Goal: Check status: Check status

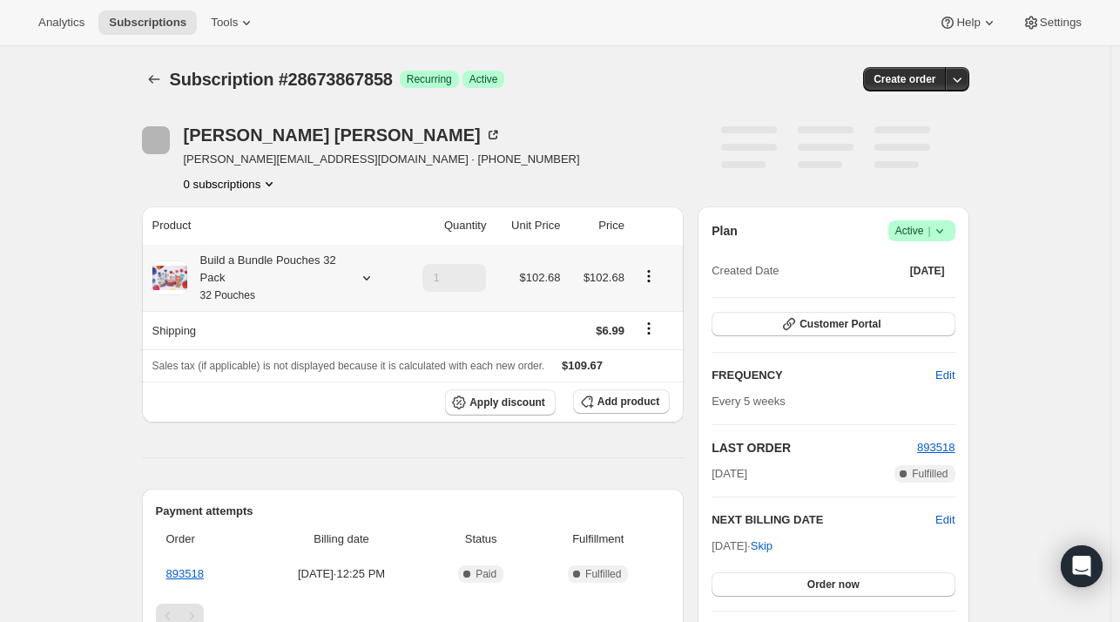
click at [368, 278] on icon at bounding box center [365, 278] width 7 height 4
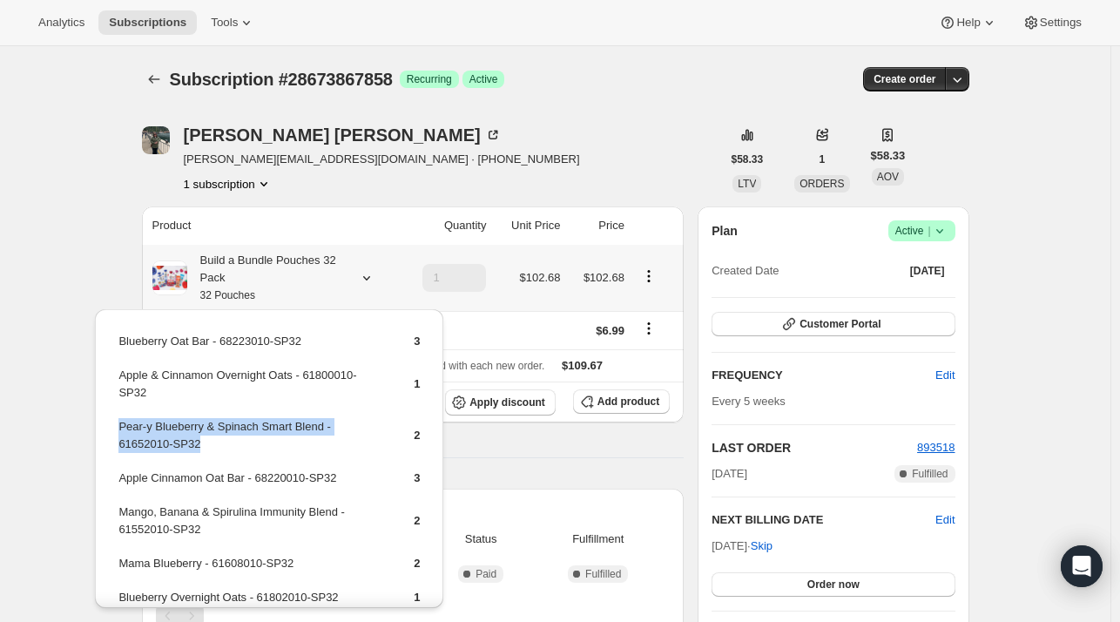
drag, startPoint x: 119, startPoint y: 440, endPoint x: 120, endPoint y: 428, distance: 12.2
click at [120, 428] on td "Pear-y Blueberry & Spinach Smart Blend - 61652010-SP32" at bounding box center [251, 442] width 266 height 50
copy td "Pear-y Blueberry & Spinach Smart Blend - 61652010-SP32"
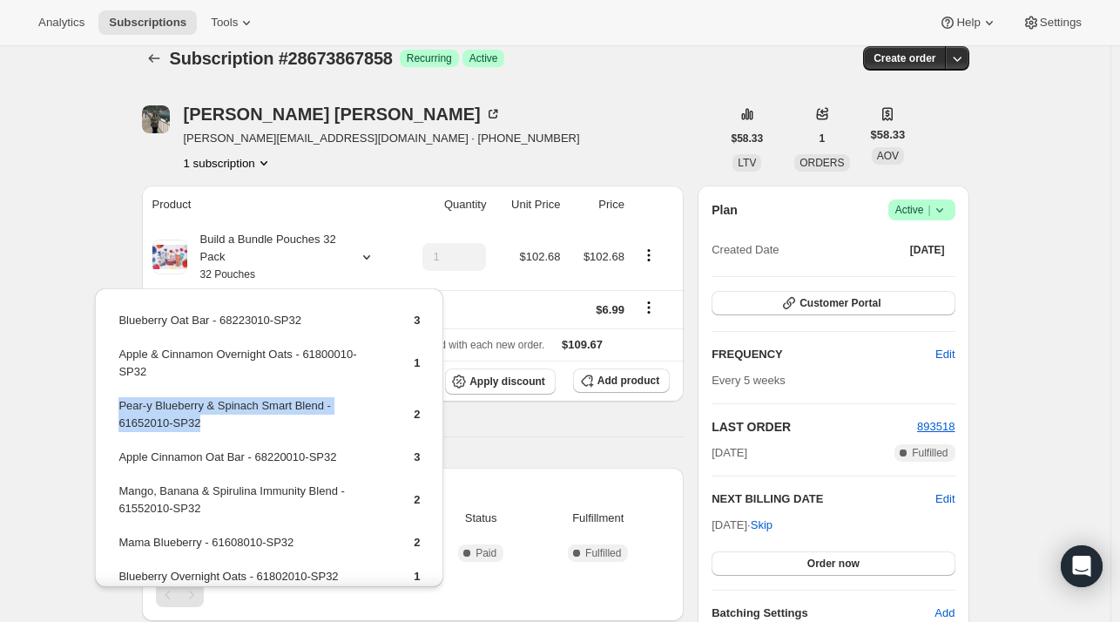
scroll to position [261, 0]
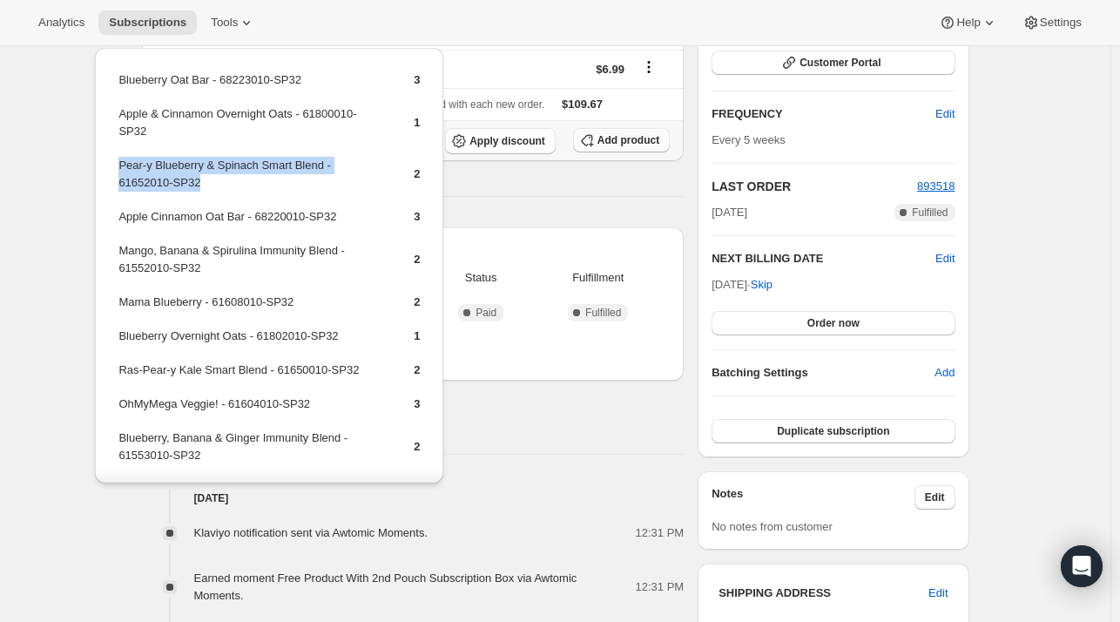
click at [596, 147] on icon "button" at bounding box center [586, 139] width 17 height 17
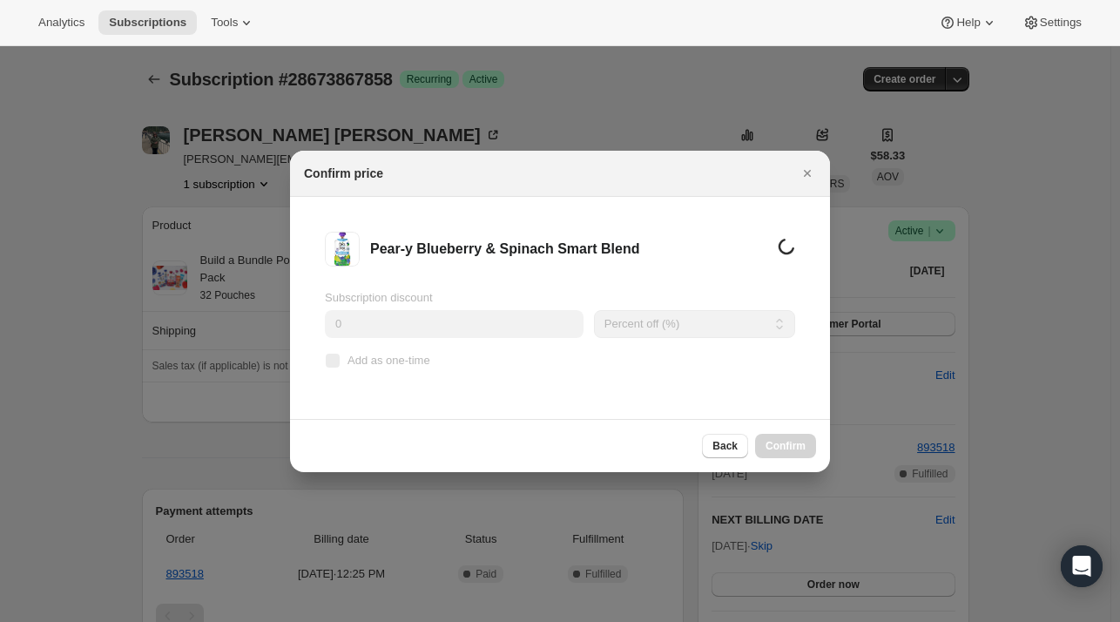
scroll to position [0, 0]
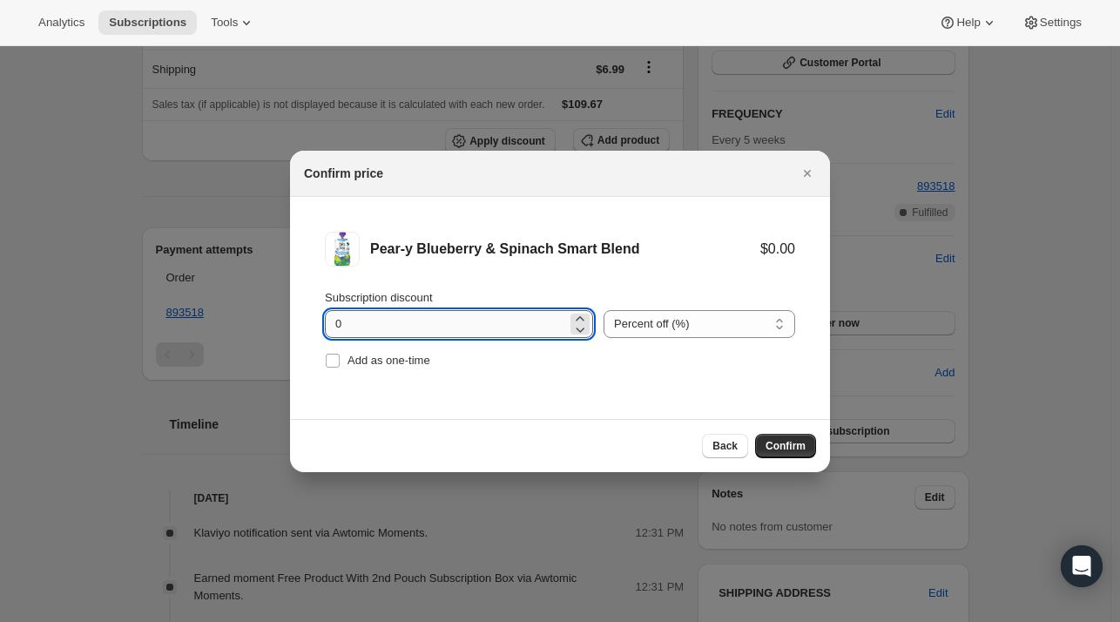
click at [423, 332] on input "0" at bounding box center [446, 324] width 242 height 28
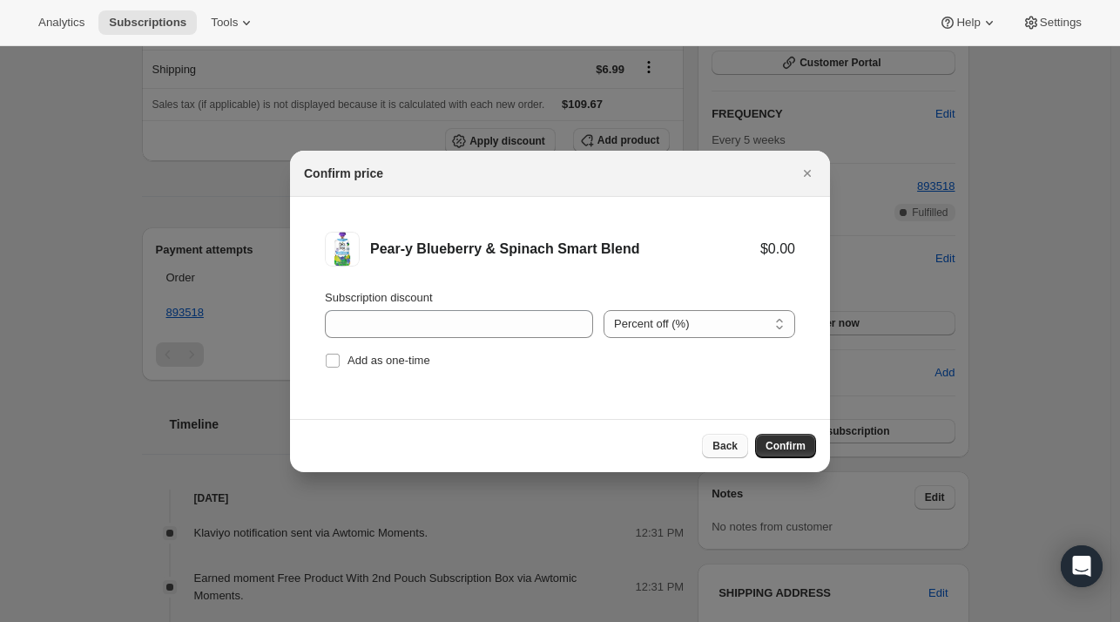
click at [707, 442] on button "Back" at bounding box center [725, 446] width 46 height 24
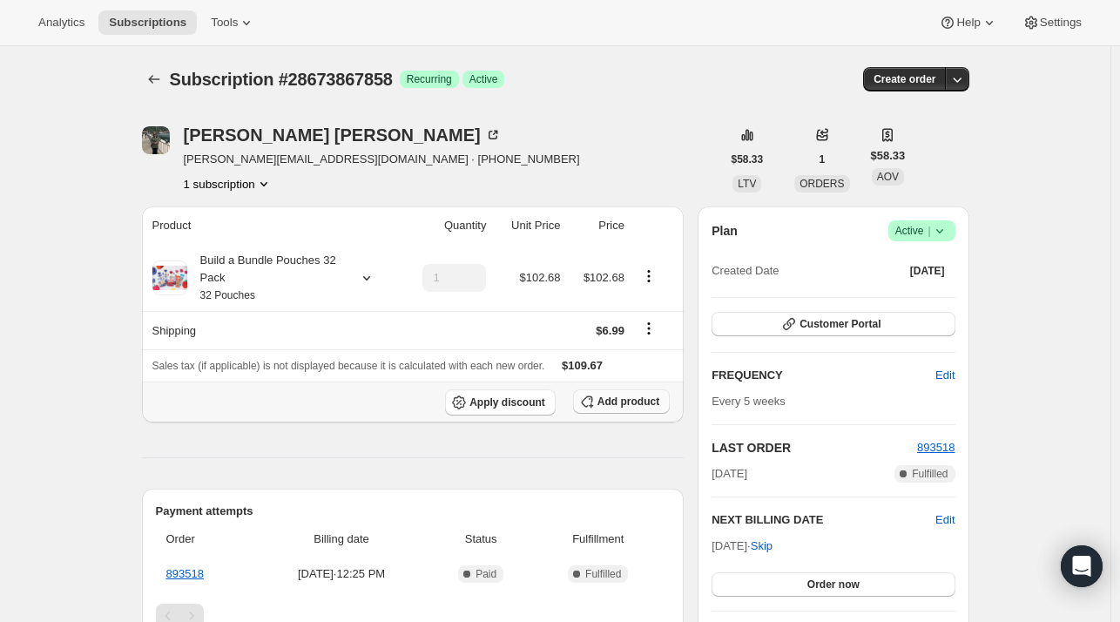
click at [614, 403] on span "Add product" at bounding box center [628, 401] width 62 height 14
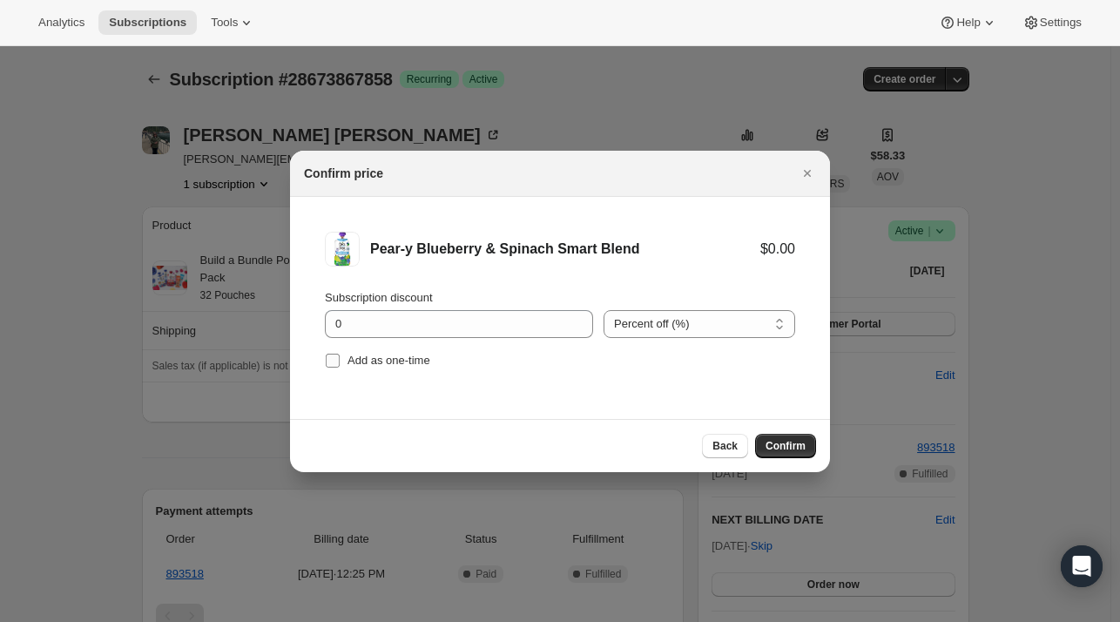
click at [410, 366] on span "Add as one-time" at bounding box center [388, 360] width 83 height 13
click at [340, 366] on input "Add as one-time" at bounding box center [333, 361] width 14 height 14
checkbox input "true"
click at [801, 447] on span "Confirm" at bounding box center [785, 446] width 40 height 14
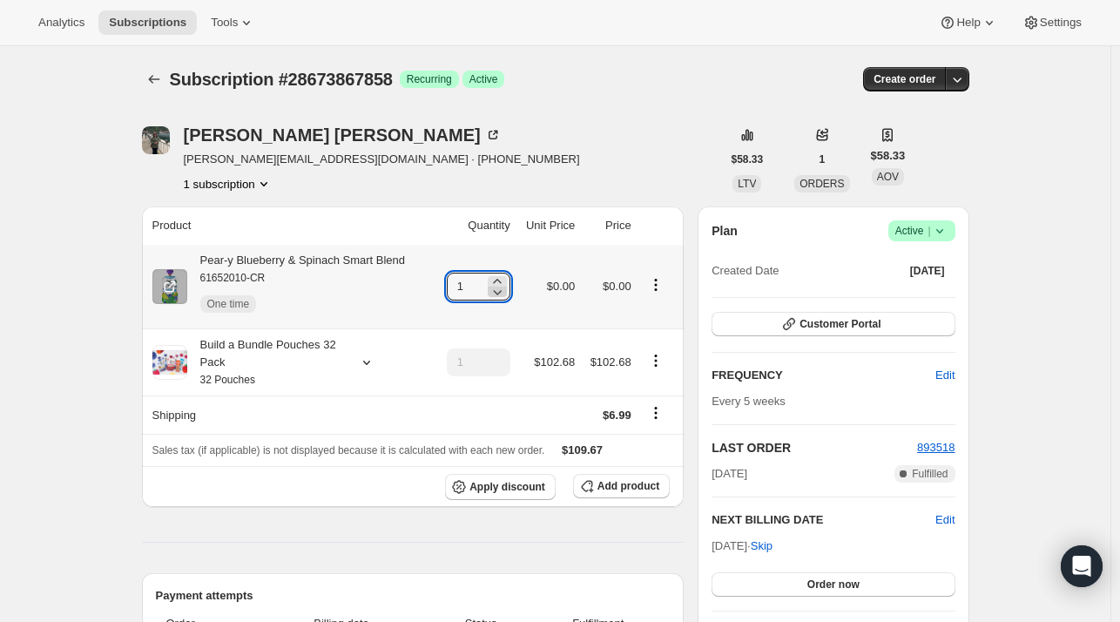
click at [498, 283] on icon at bounding box center [496, 291] width 17 height 17
click at [498, 278] on icon at bounding box center [496, 281] width 17 height 17
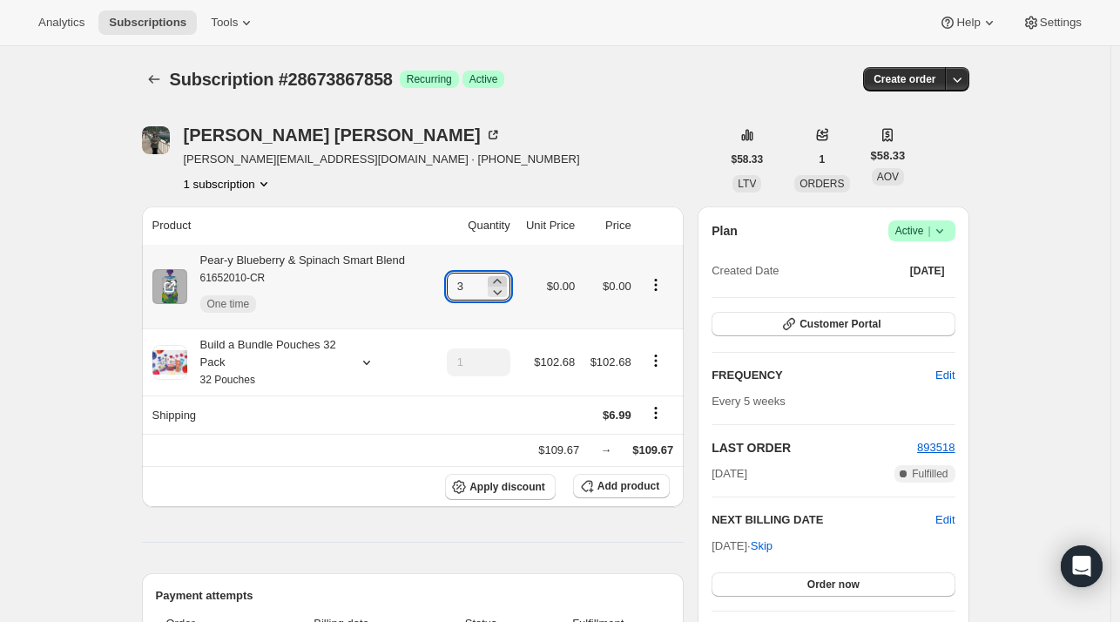
click at [498, 278] on icon at bounding box center [496, 281] width 17 height 17
type input "4"
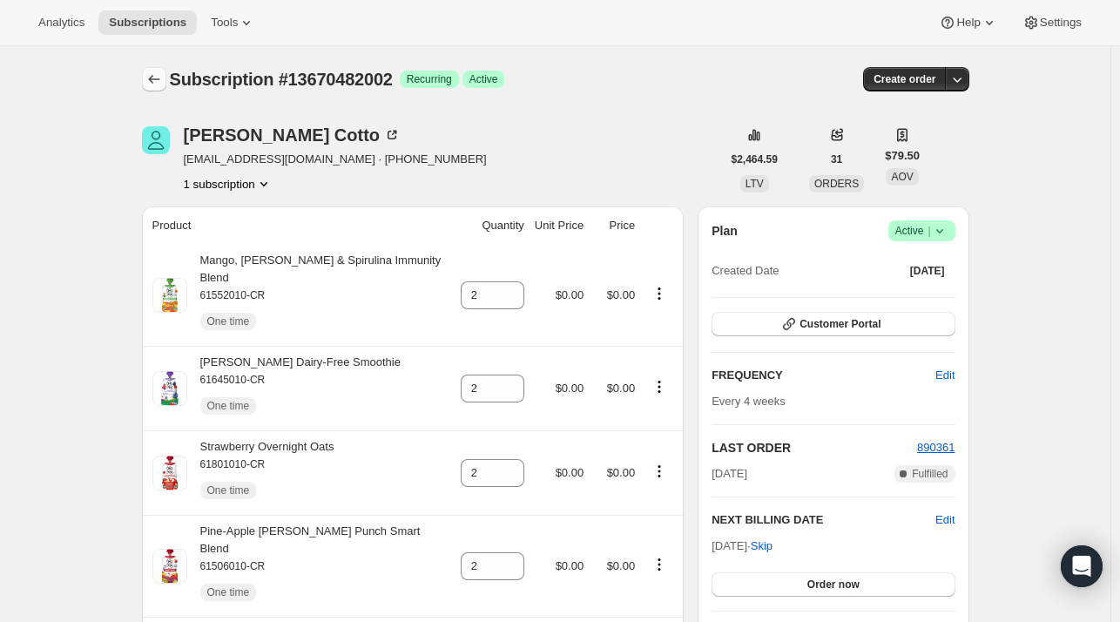
click at [150, 79] on icon "Subscriptions" at bounding box center [153, 79] width 17 height 17
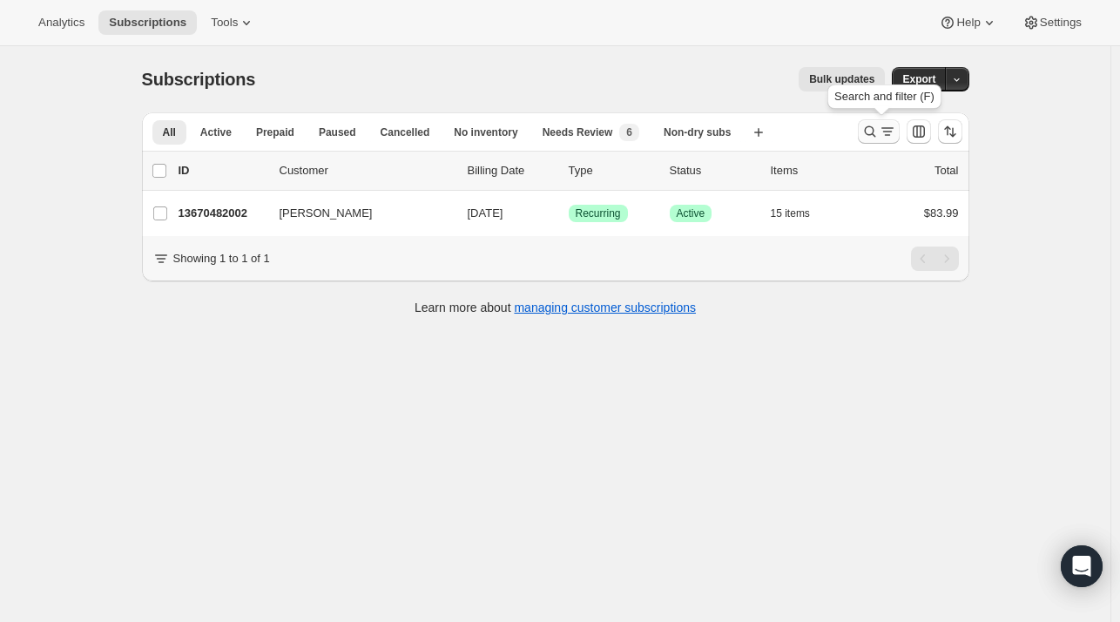
click at [872, 124] on icon "Search and filter results" at bounding box center [869, 131] width 17 height 17
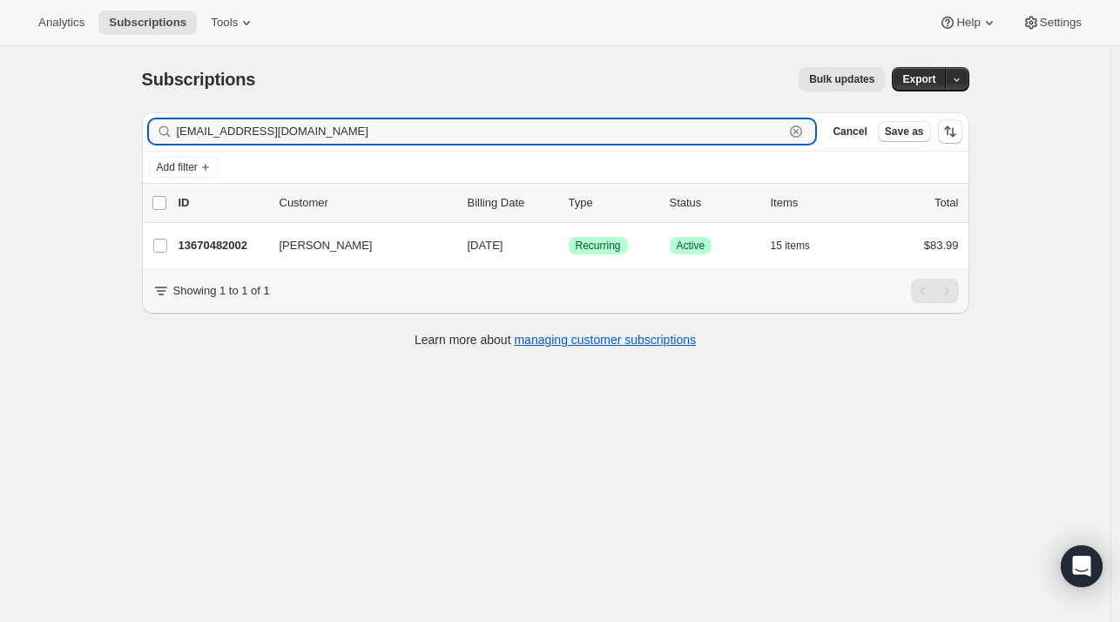
click at [799, 131] on icon "button" at bounding box center [796, 132] width 6 height 6
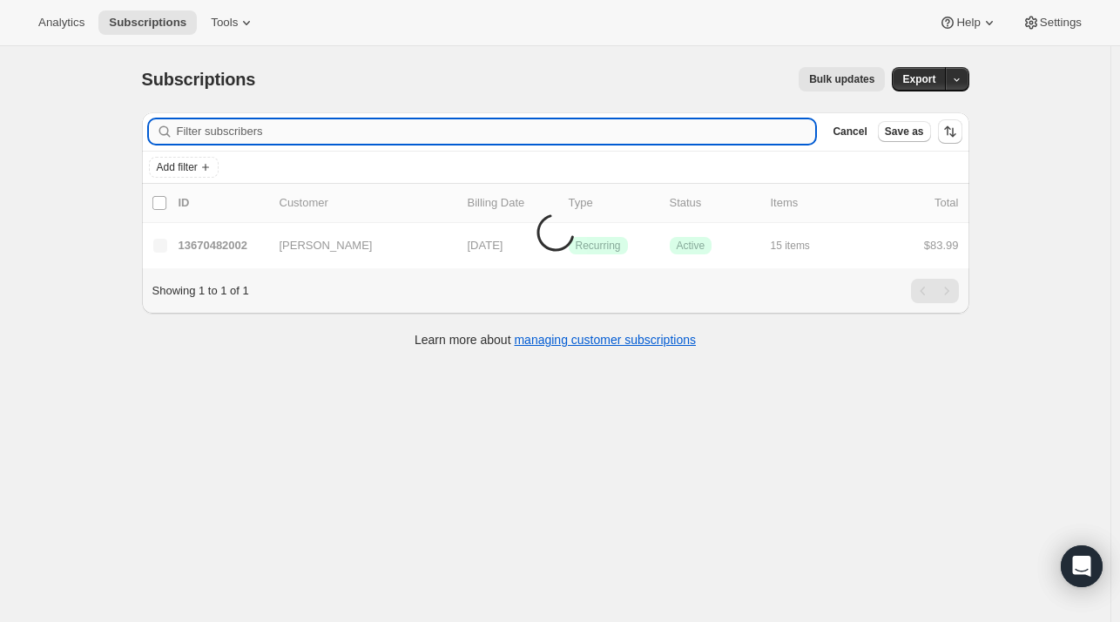
paste input "This is one pouch that I was able to salvage, but I had two of them explode and…"
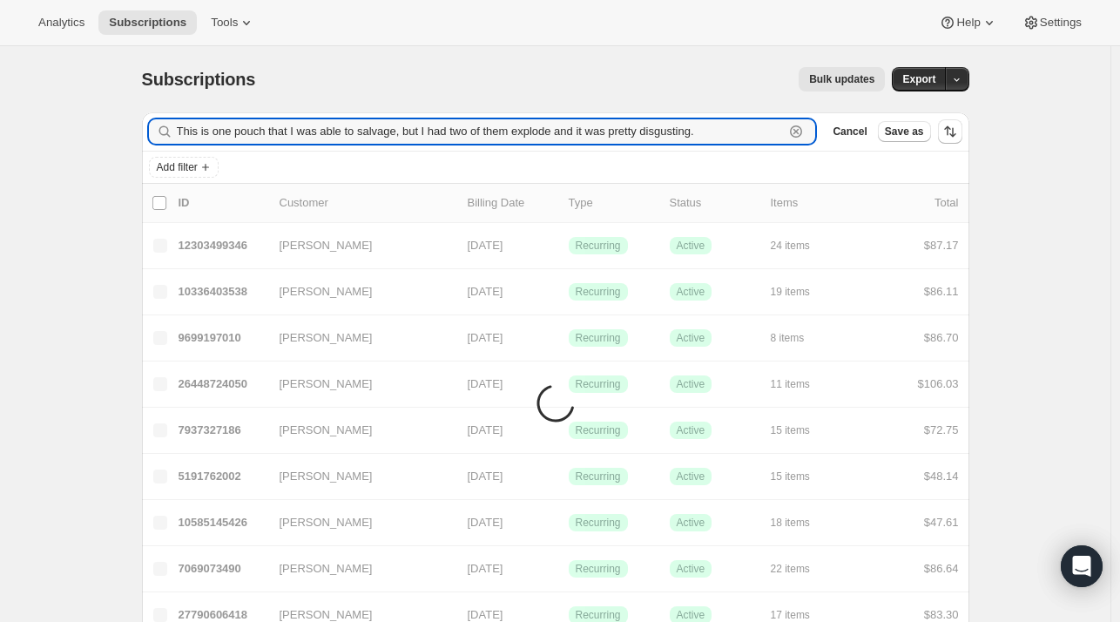
type input "This is one pouch that I was able to salvage, but I had two of them explode and…"
click at [802, 131] on icon "button" at bounding box center [796, 131] width 12 height 12
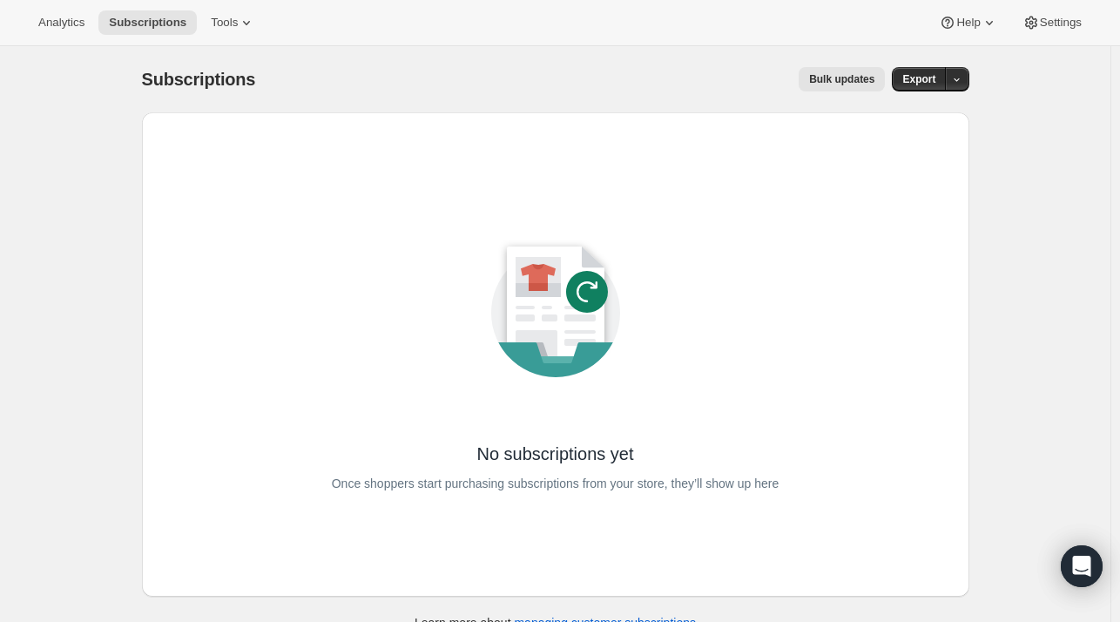
click at [339, 138] on div "No subscriptions yet Once shoppers start purchasing subscriptions from your sto…" at bounding box center [555, 354] width 799 height 456
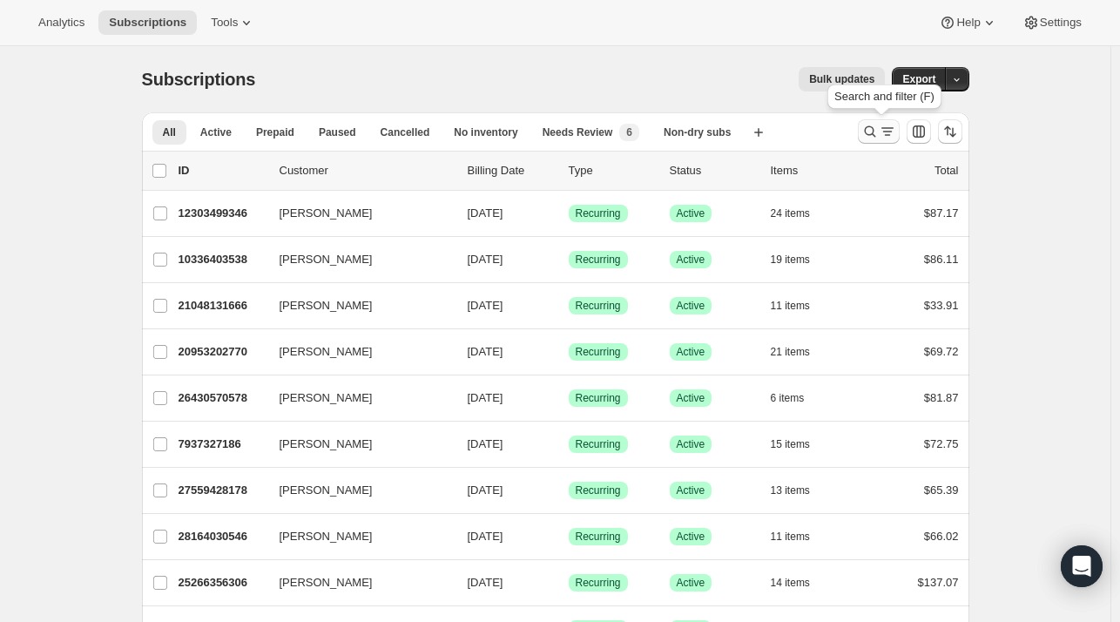
click at [879, 137] on icon "Search and filter results" at bounding box center [869, 131] width 17 height 17
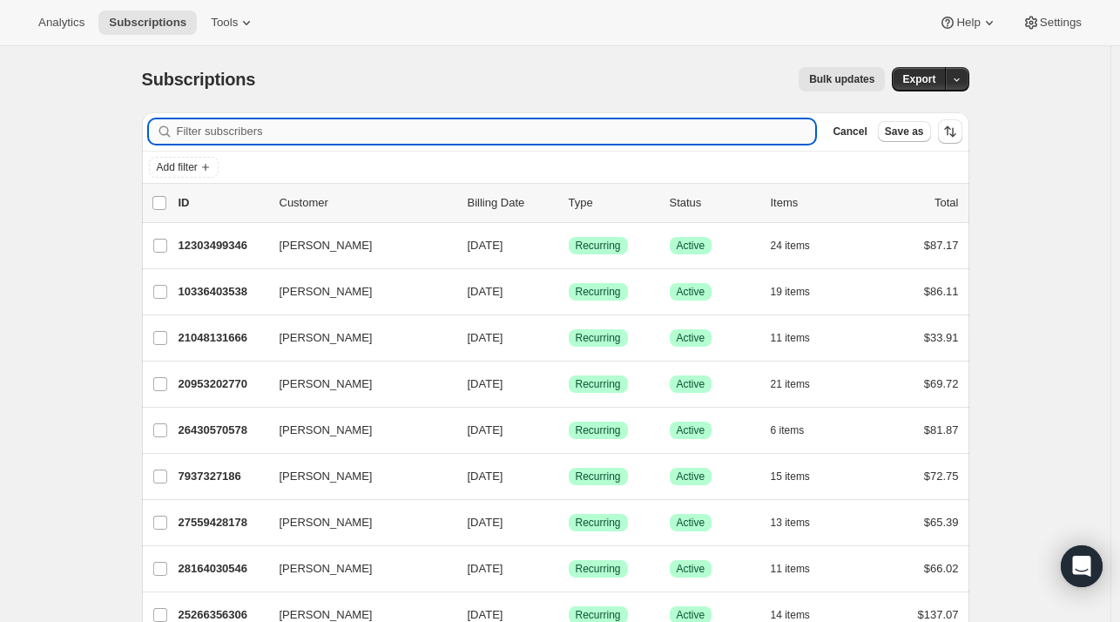
paste input "[PERSON_NAME][EMAIL_ADDRESS][DOMAIN_NAME]"
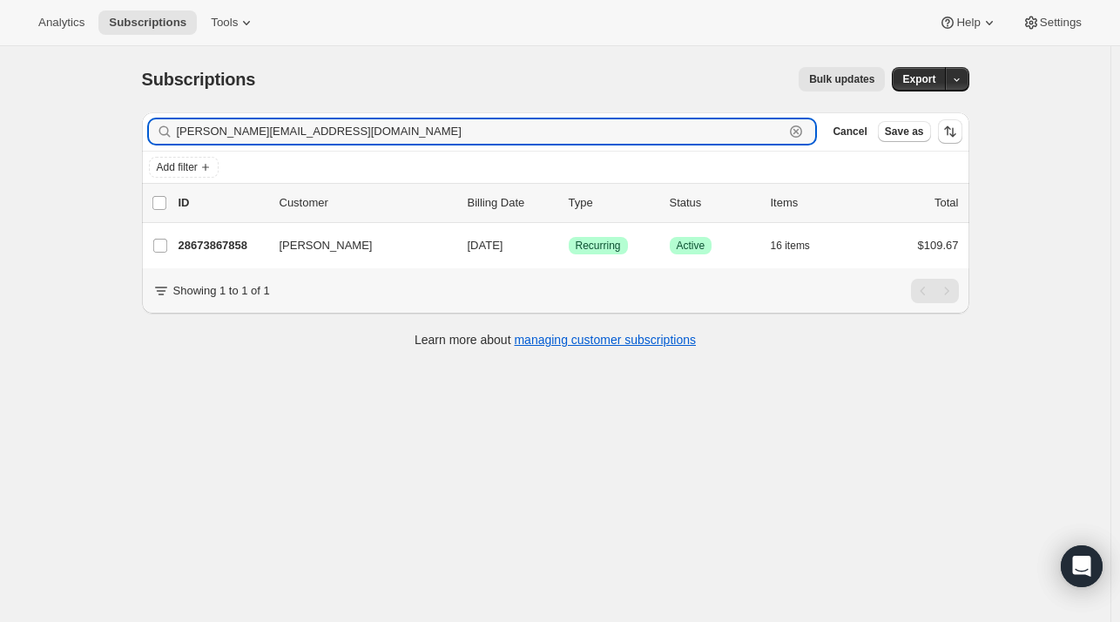
type input "[PERSON_NAME][EMAIL_ADDRESS][DOMAIN_NAME]"
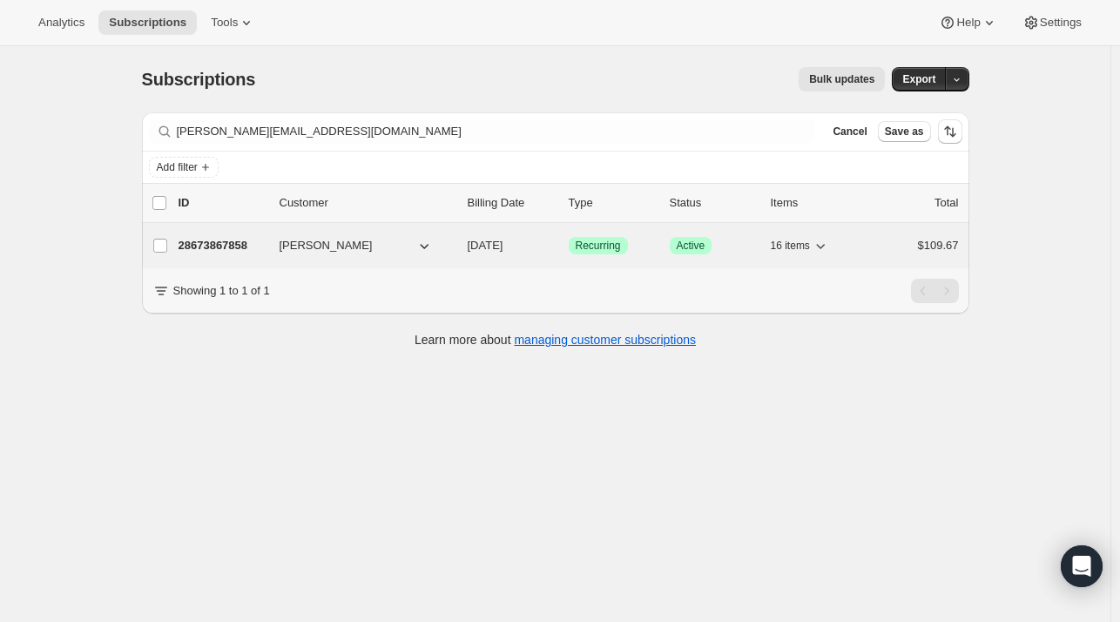
click at [241, 246] on p "28673867858" at bounding box center [221, 245] width 87 height 17
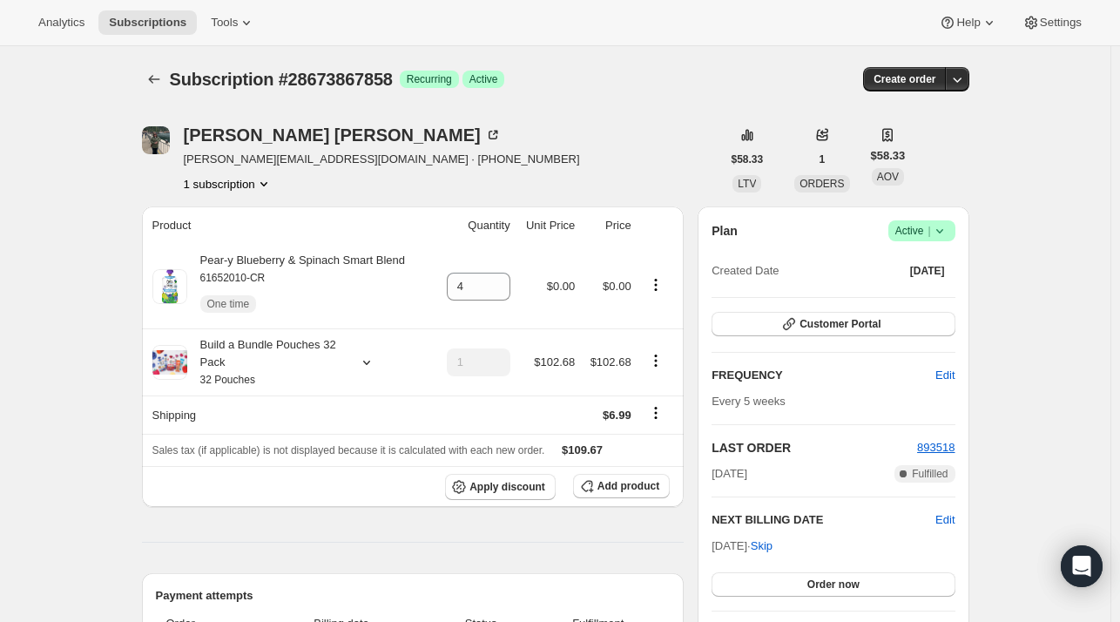
click at [150, 71] on icon "Subscriptions" at bounding box center [153, 79] width 17 height 17
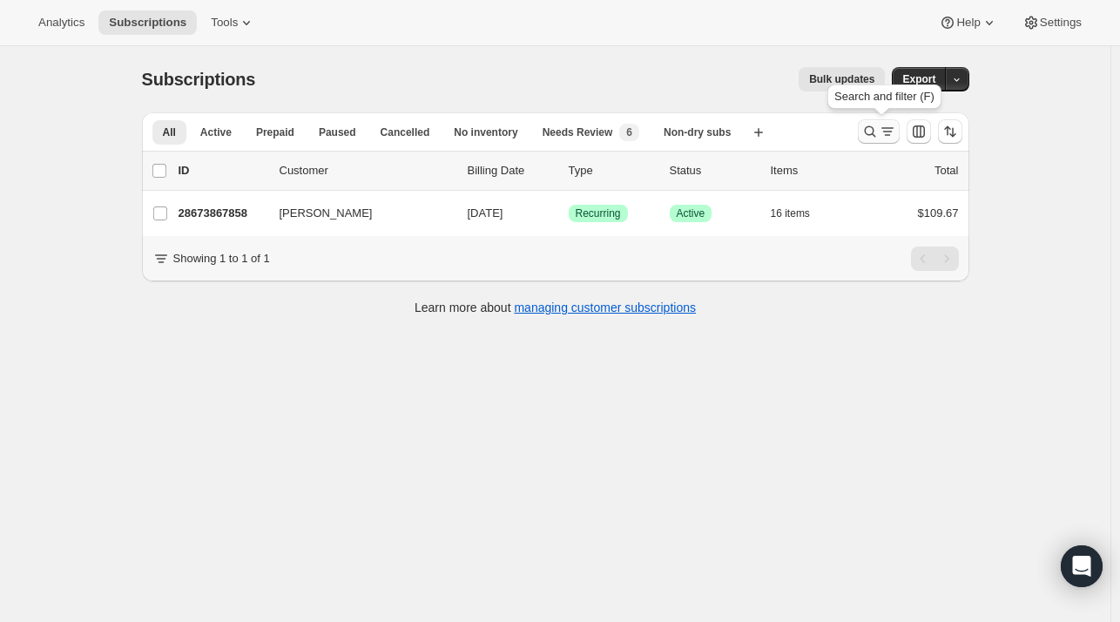
click at [885, 127] on icon "Search and filter results" at bounding box center [887, 131] width 17 height 17
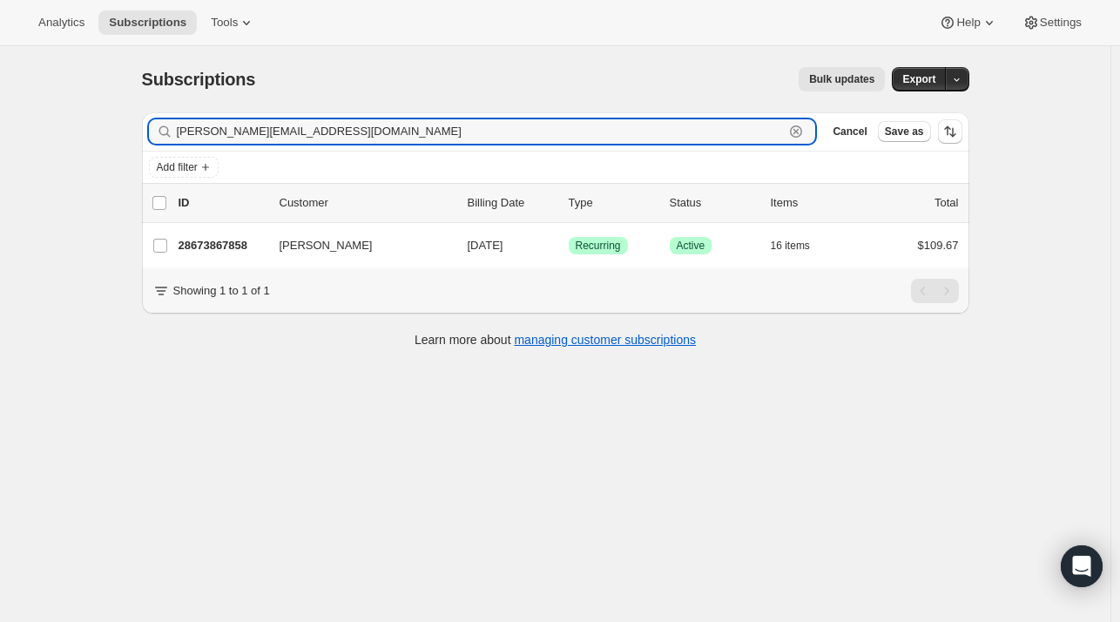
click at [802, 134] on icon "button" at bounding box center [796, 131] width 12 height 12
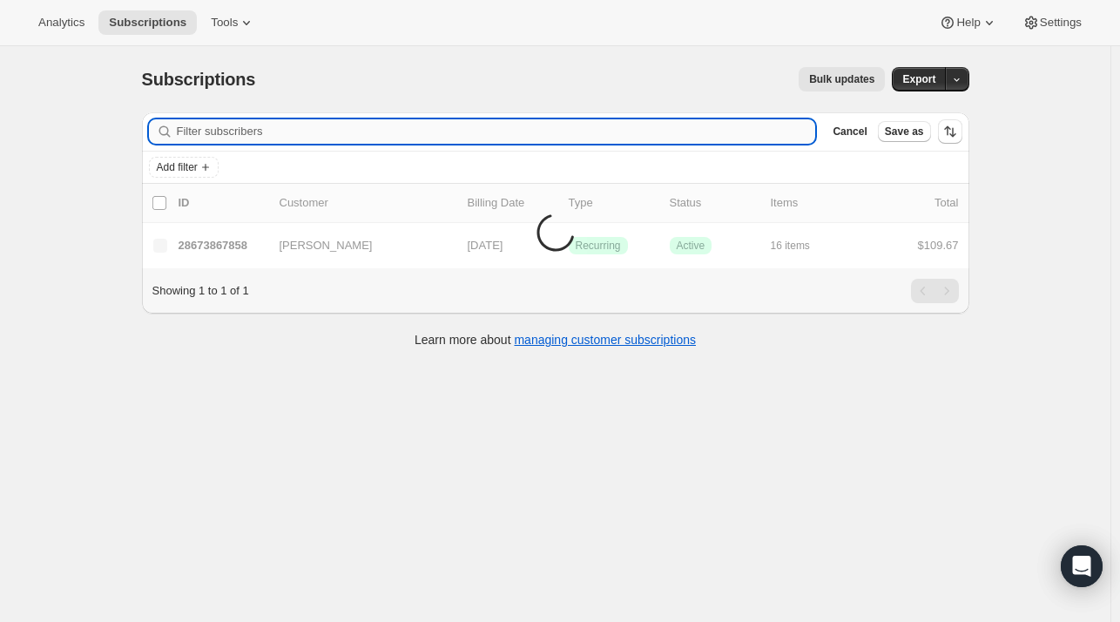
click at [362, 122] on input "Filter subscribers" at bounding box center [496, 131] width 639 height 24
paste input "[EMAIL_ADDRESS][PERSON_NAME][DOMAIN_NAME]"
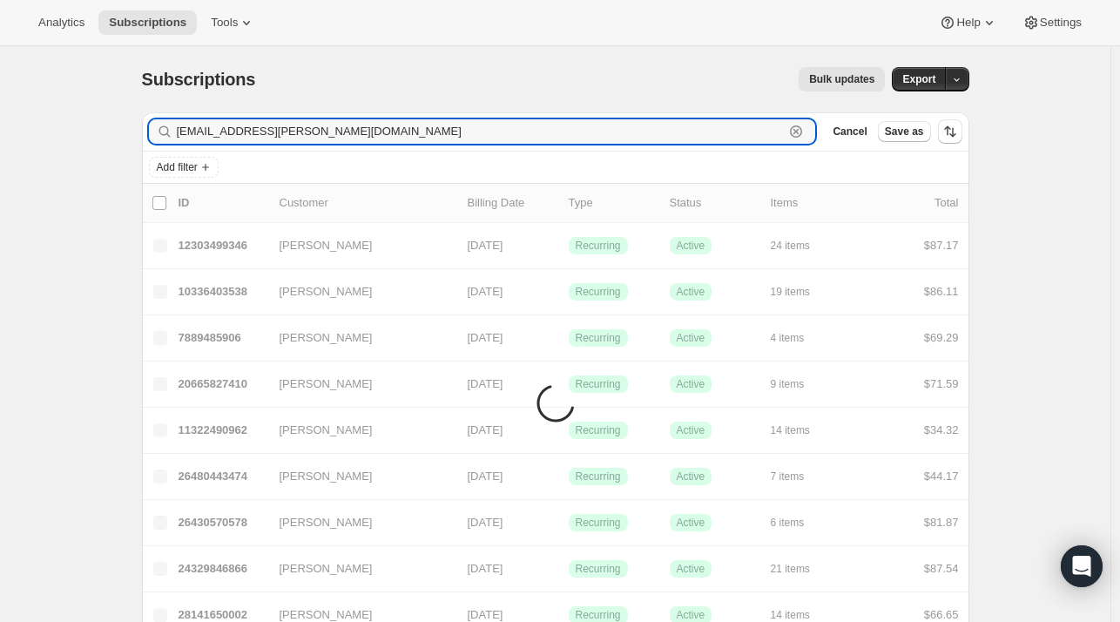
type input "[EMAIL_ADDRESS][PERSON_NAME][DOMAIN_NAME]"
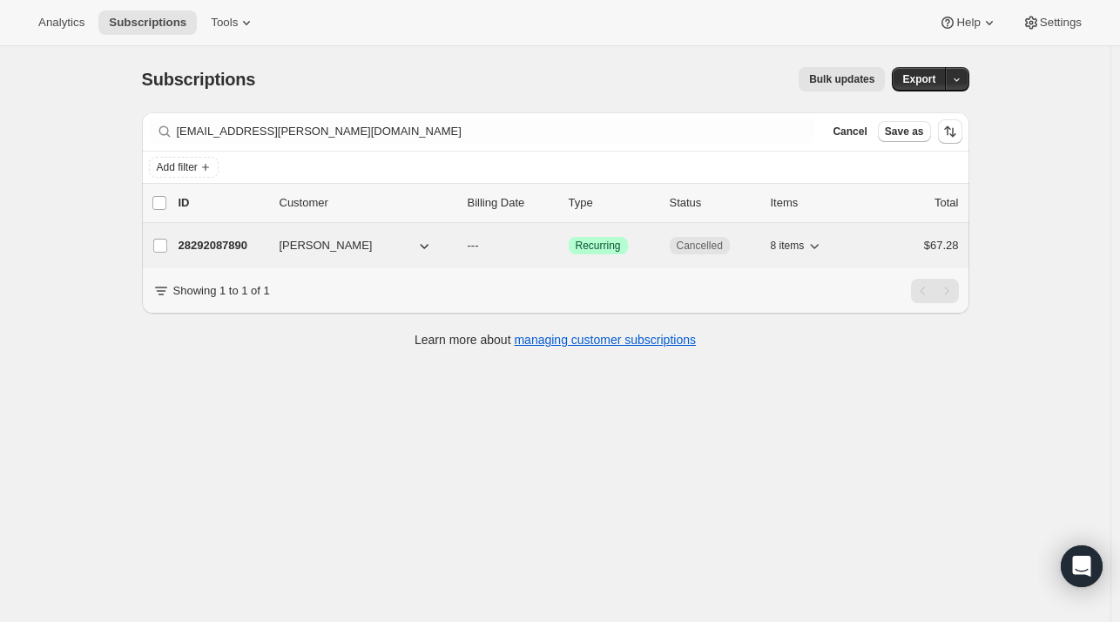
click at [241, 253] on div "28292087890 [PERSON_NAME] --- Success Recurring Cancelled 8 items $67.28" at bounding box center [568, 245] width 780 height 24
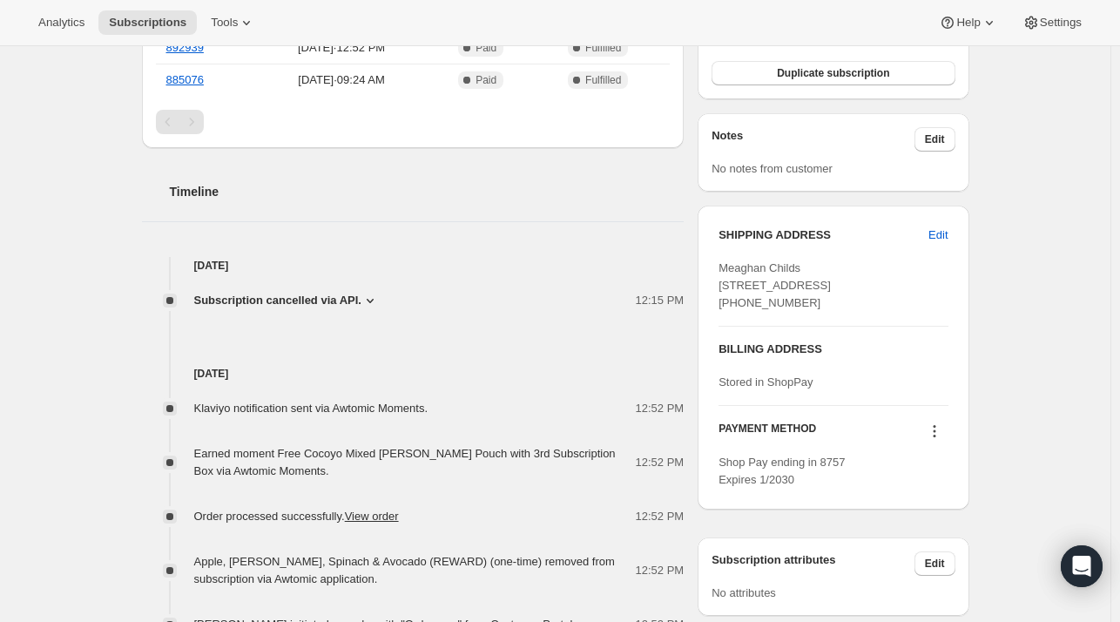
scroll to position [610, 0]
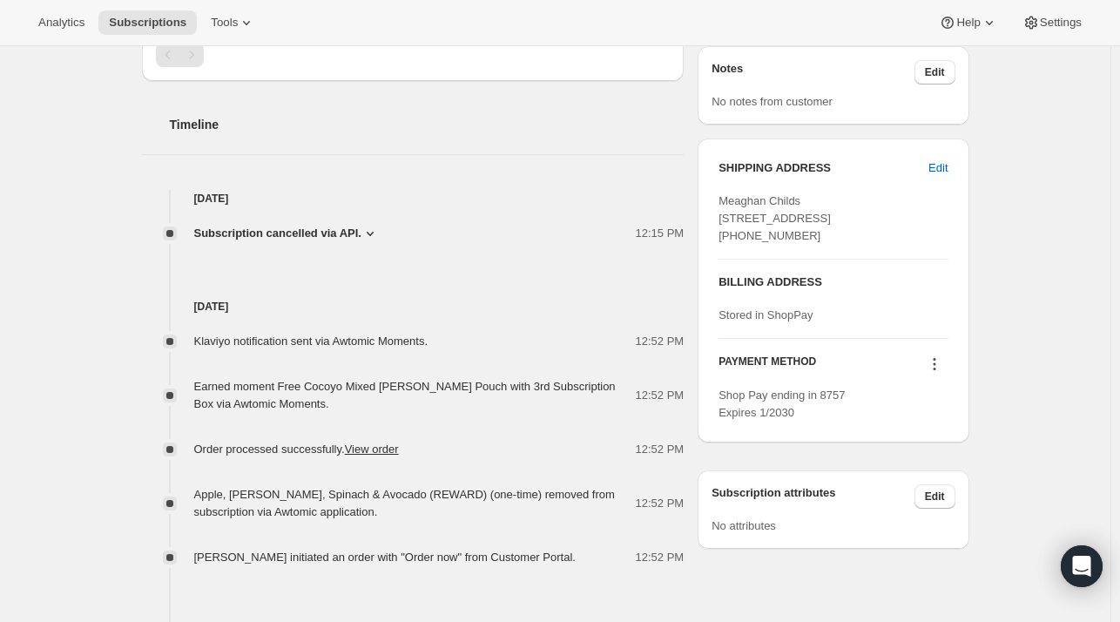
click at [284, 225] on span "Subscription cancelled via API." at bounding box center [277, 233] width 167 height 17
